Goal: Task Accomplishment & Management: Manage account settings

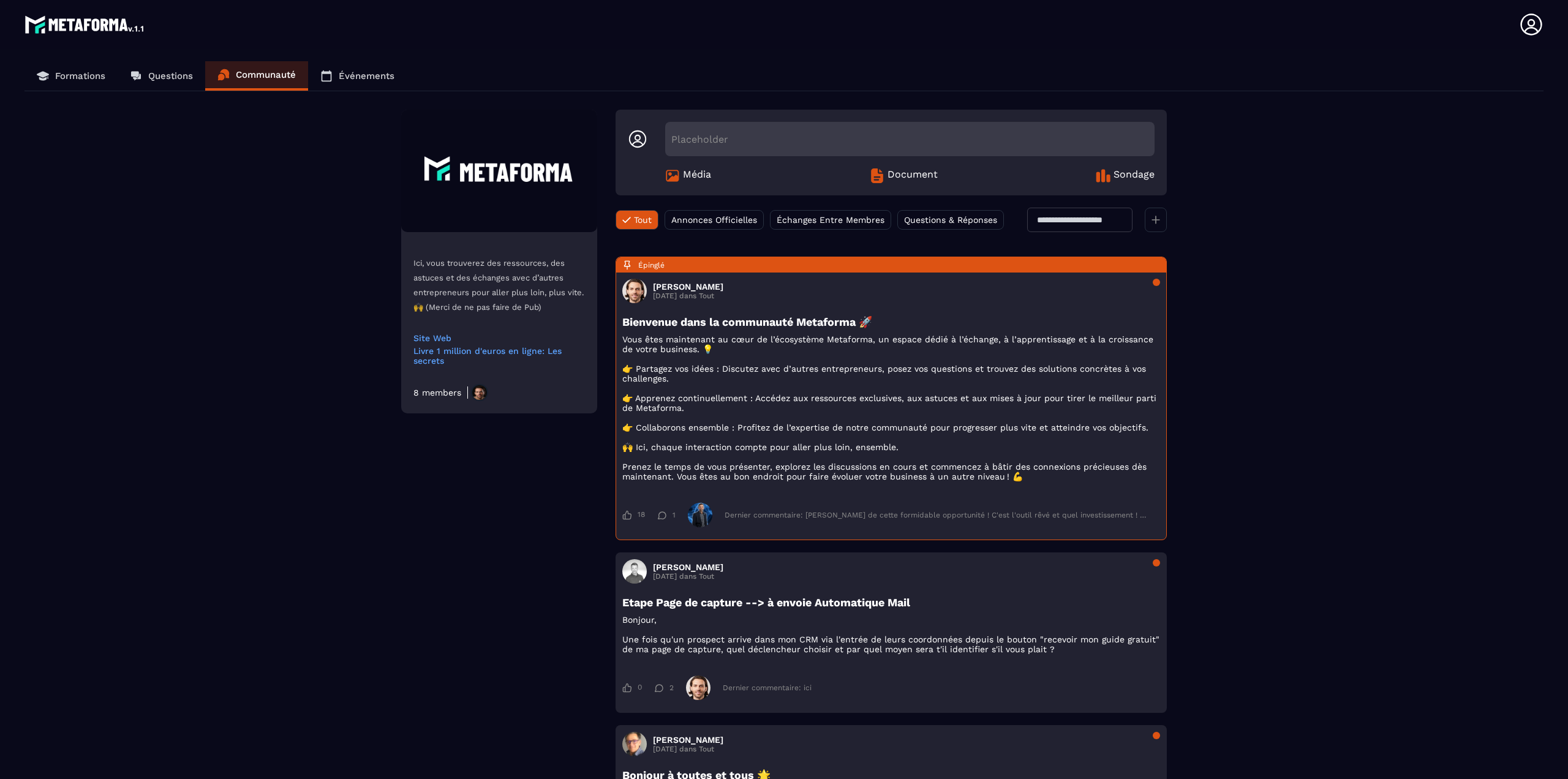
click at [1525, 28] on icon at bounding box center [1532, 25] width 25 height 25
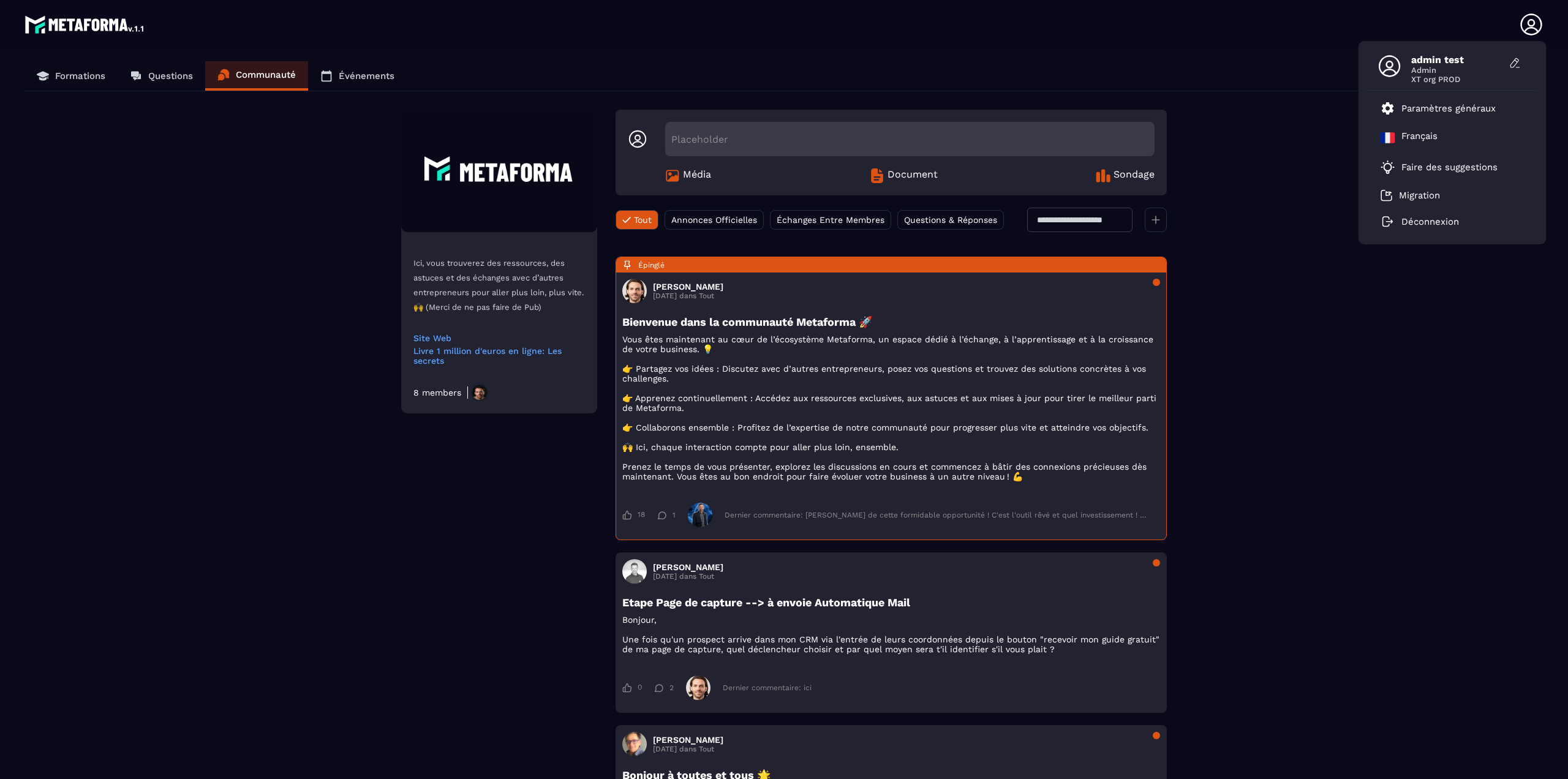
click at [1237, 57] on section "Formations Questions Communauté Événements Ici, vous trouverez des ressources, …" at bounding box center [784, 428] width 1568 height 760
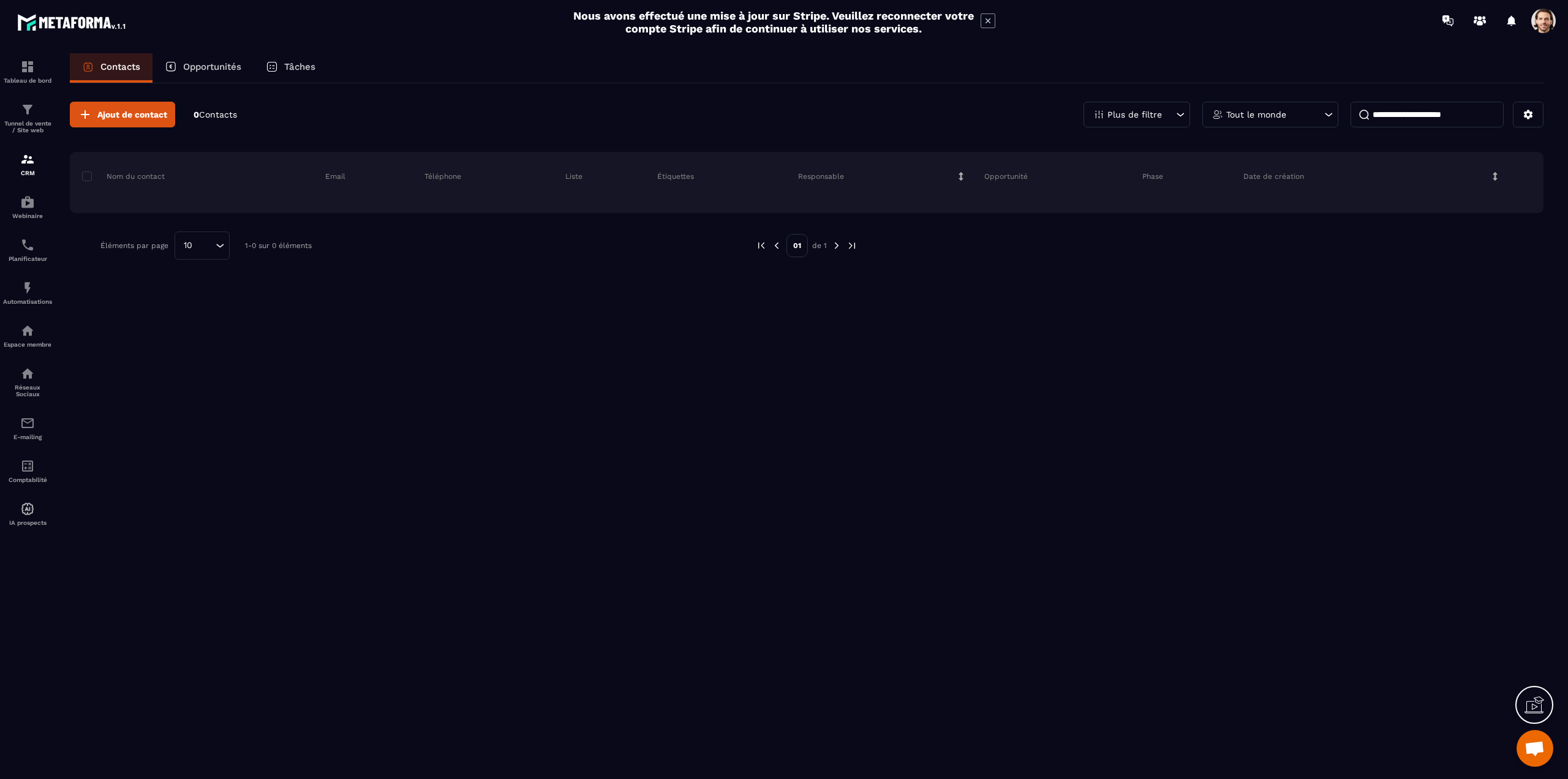
click at [1539, 22] on span at bounding box center [1544, 21] width 25 height 25
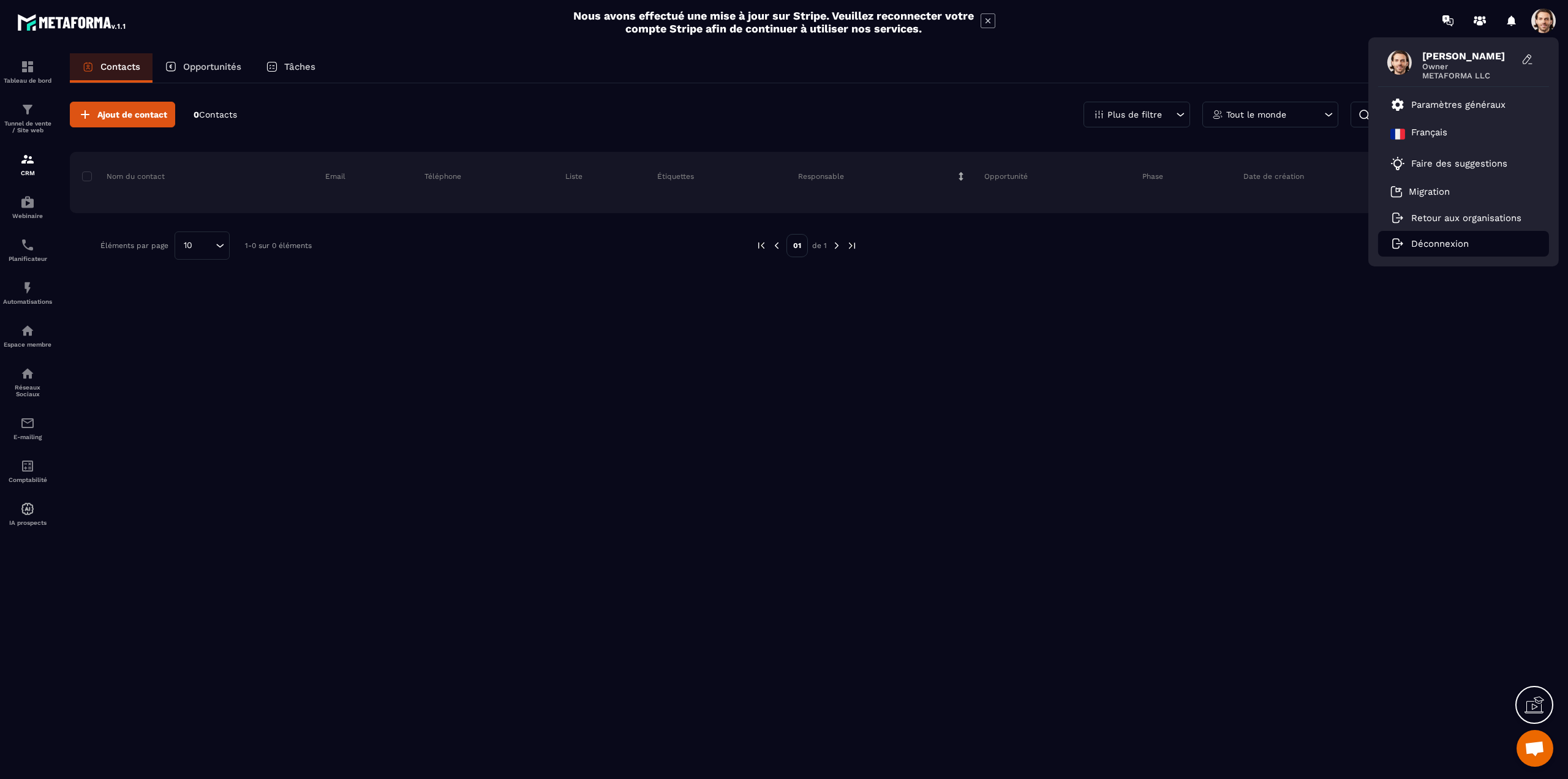
click at [1423, 251] on li "Déconnexion" at bounding box center [1463, 244] width 171 height 26
